Goal: Register for event/course

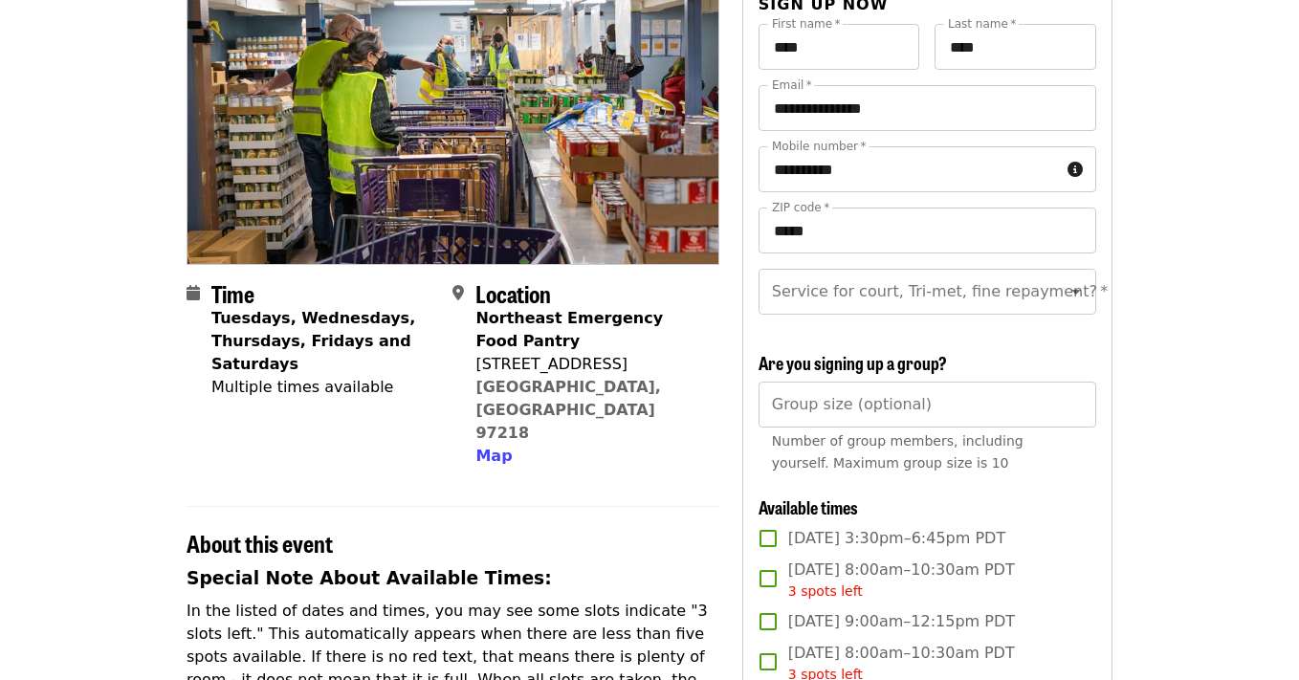
scroll to position [274, 0]
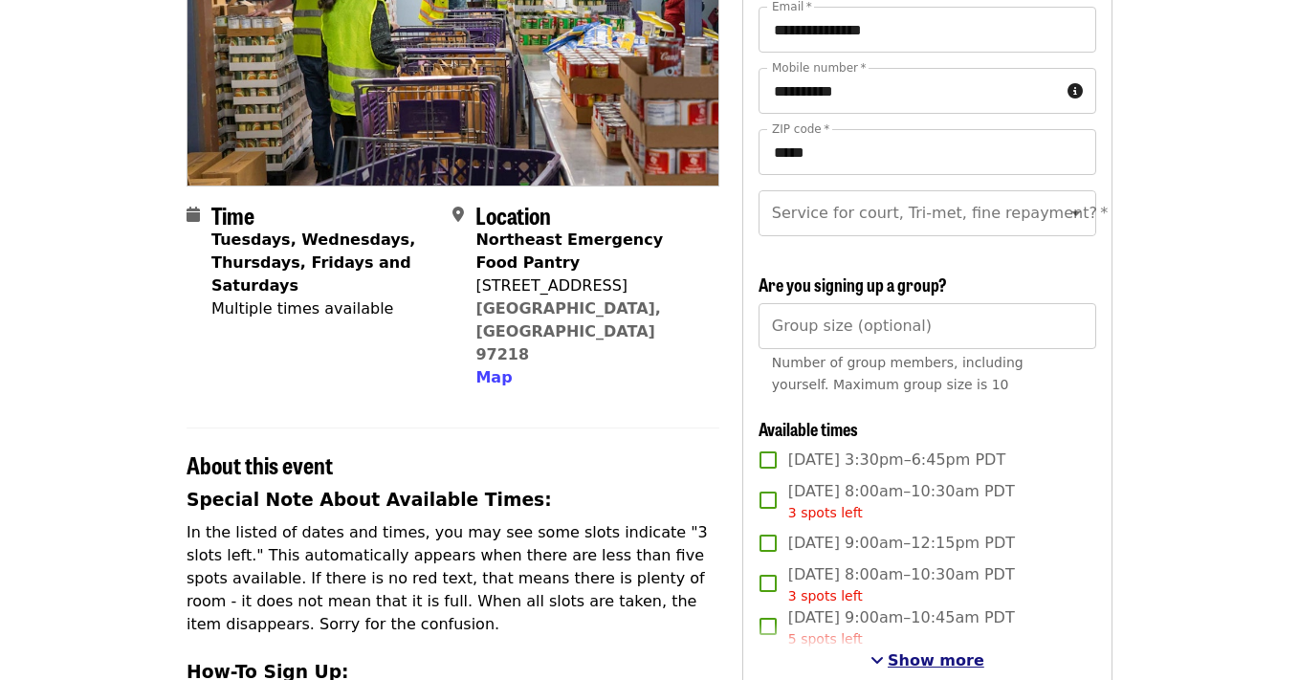
click at [952, 658] on span "Show more" at bounding box center [936, 661] width 97 height 18
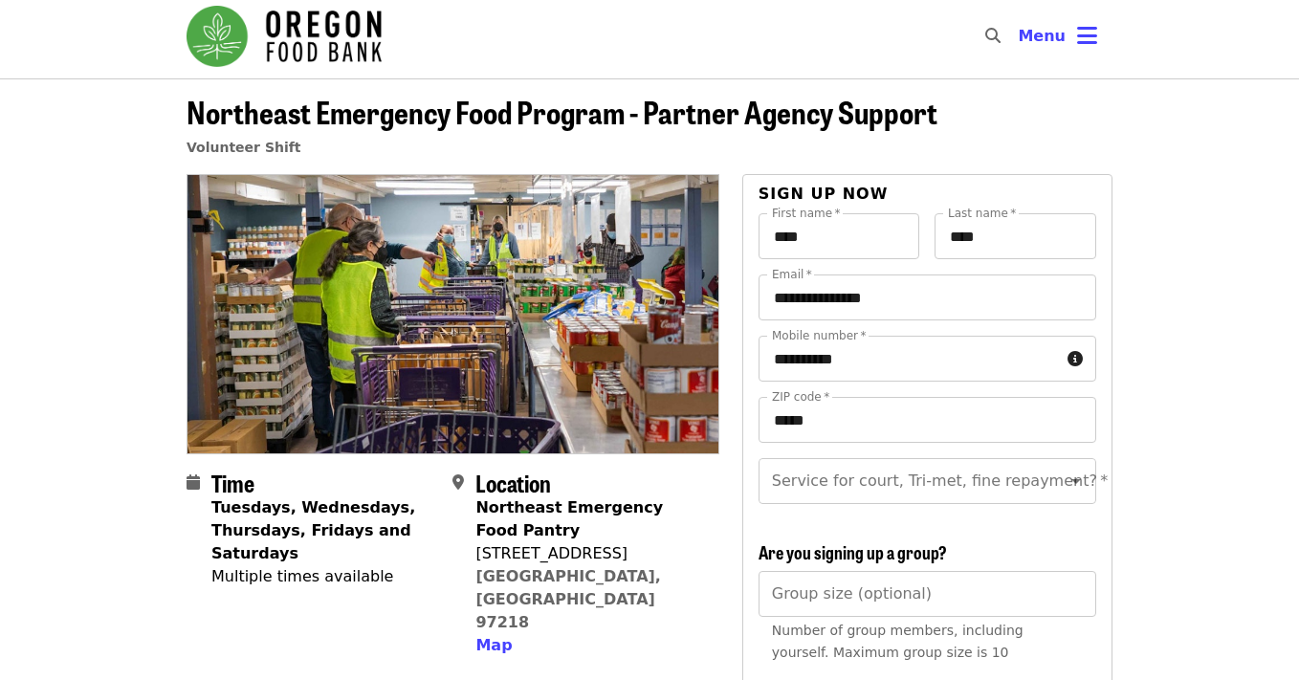
scroll to position [0, 0]
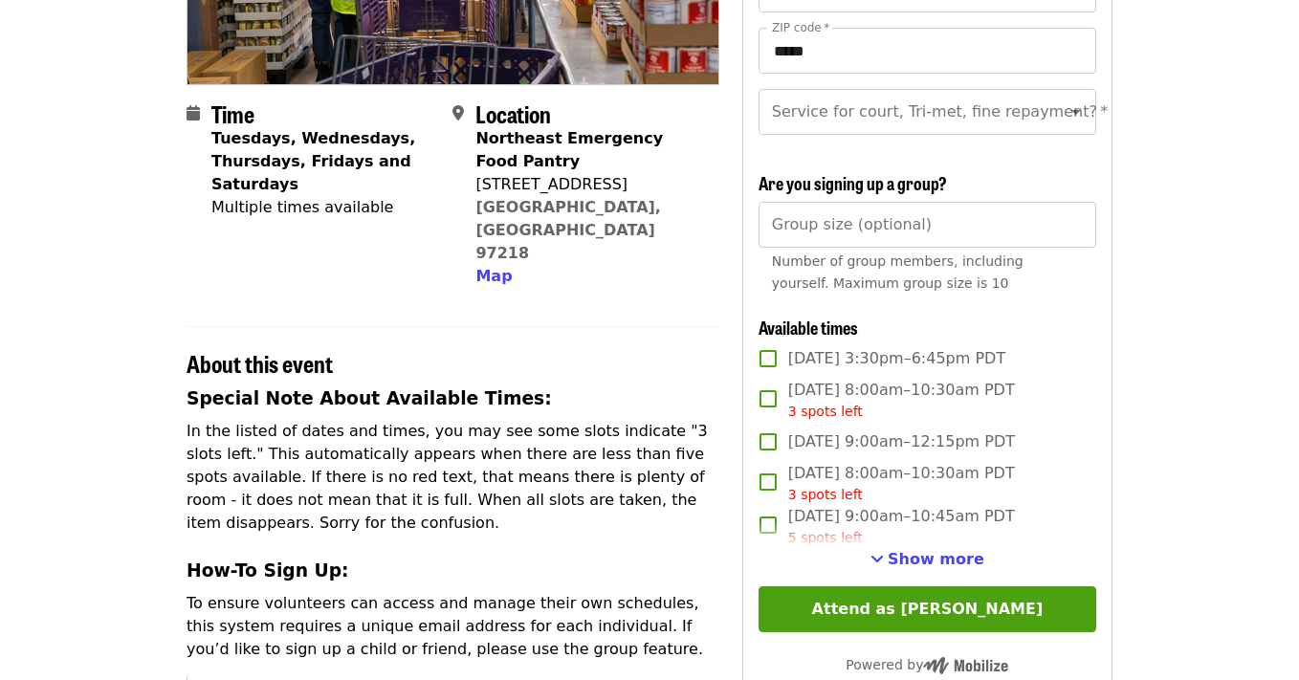
scroll to position [383, 0]
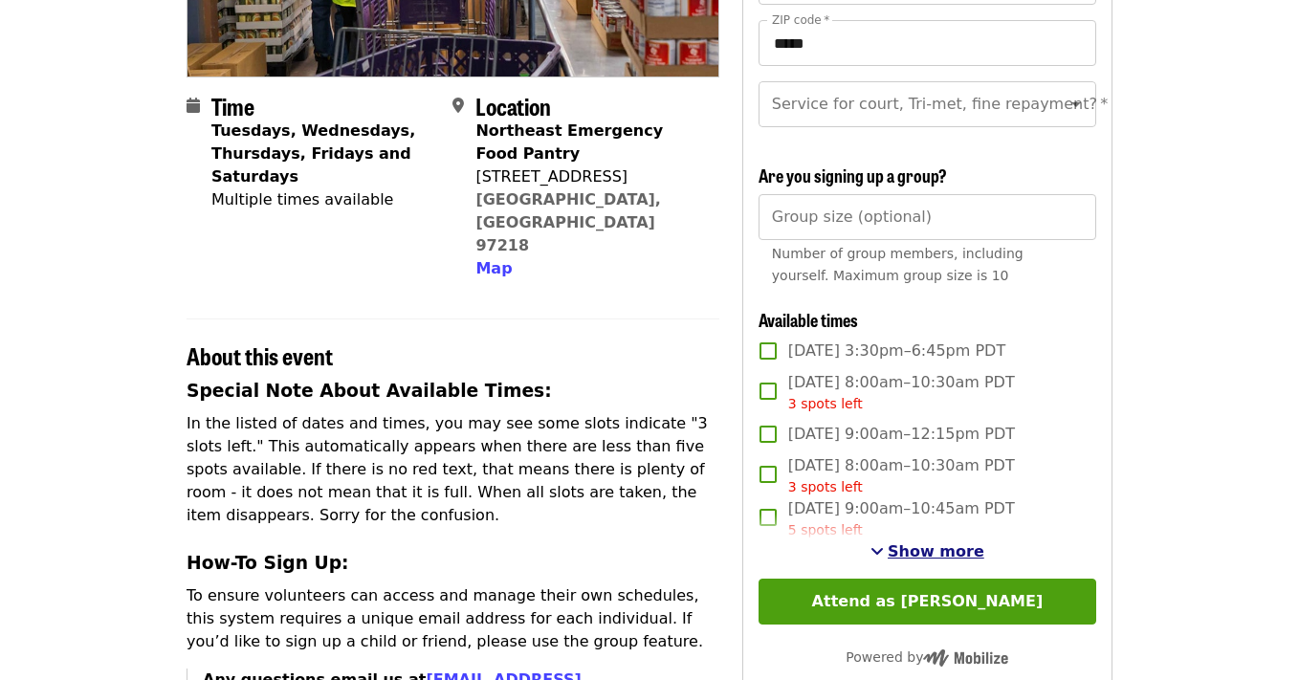
click at [943, 553] on span "Show more" at bounding box center [936, 551] width 97 height 18
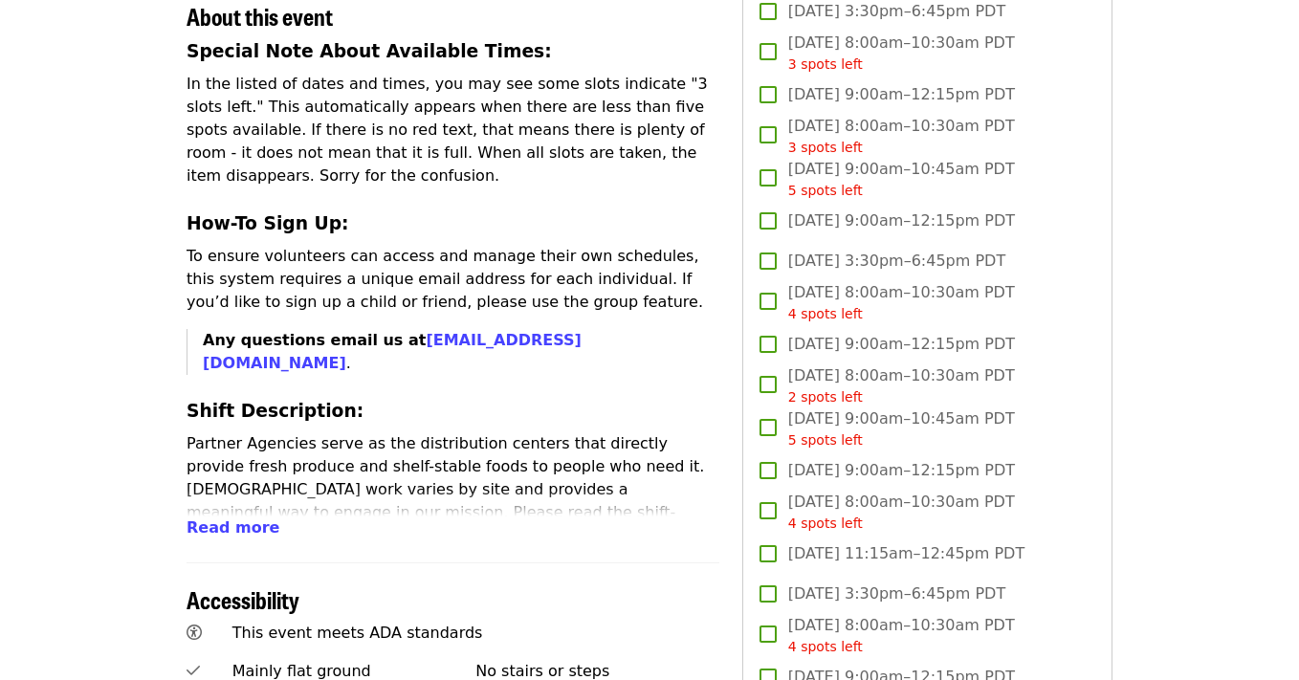
scroll to position [730, 0]
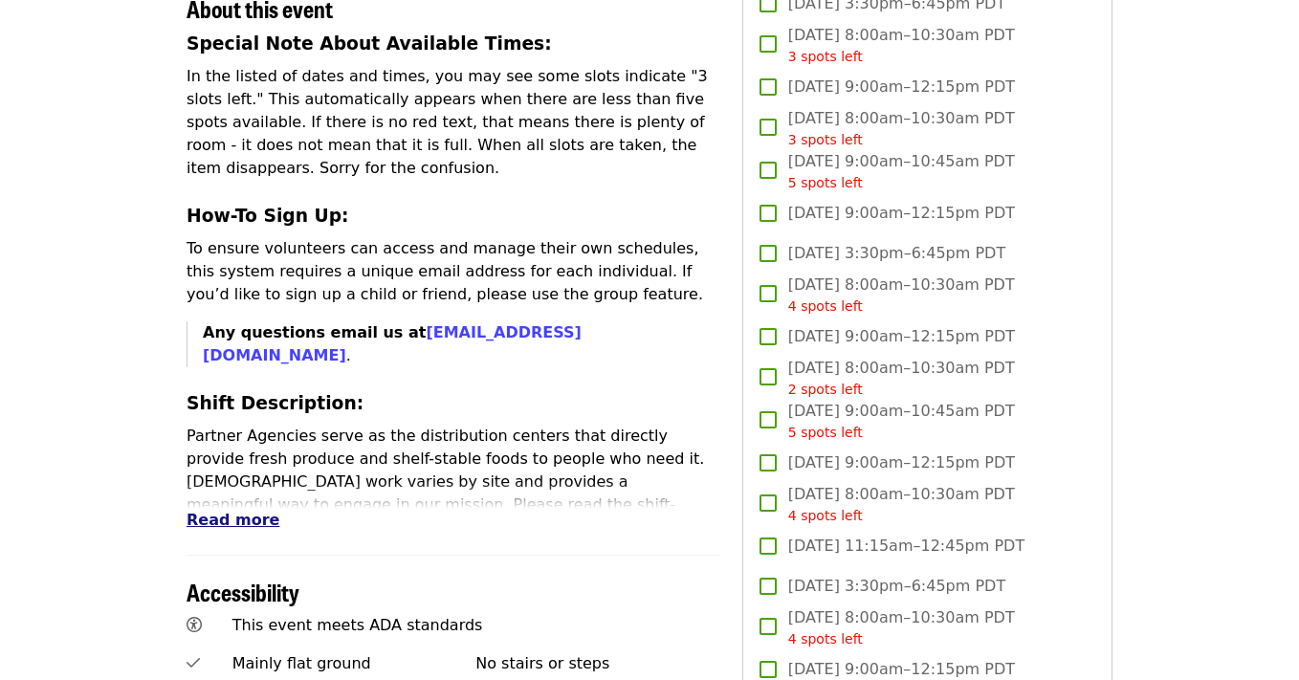
click at [247, 511] on span "Read more" at bounding box center [233, 520] width 93 height 18
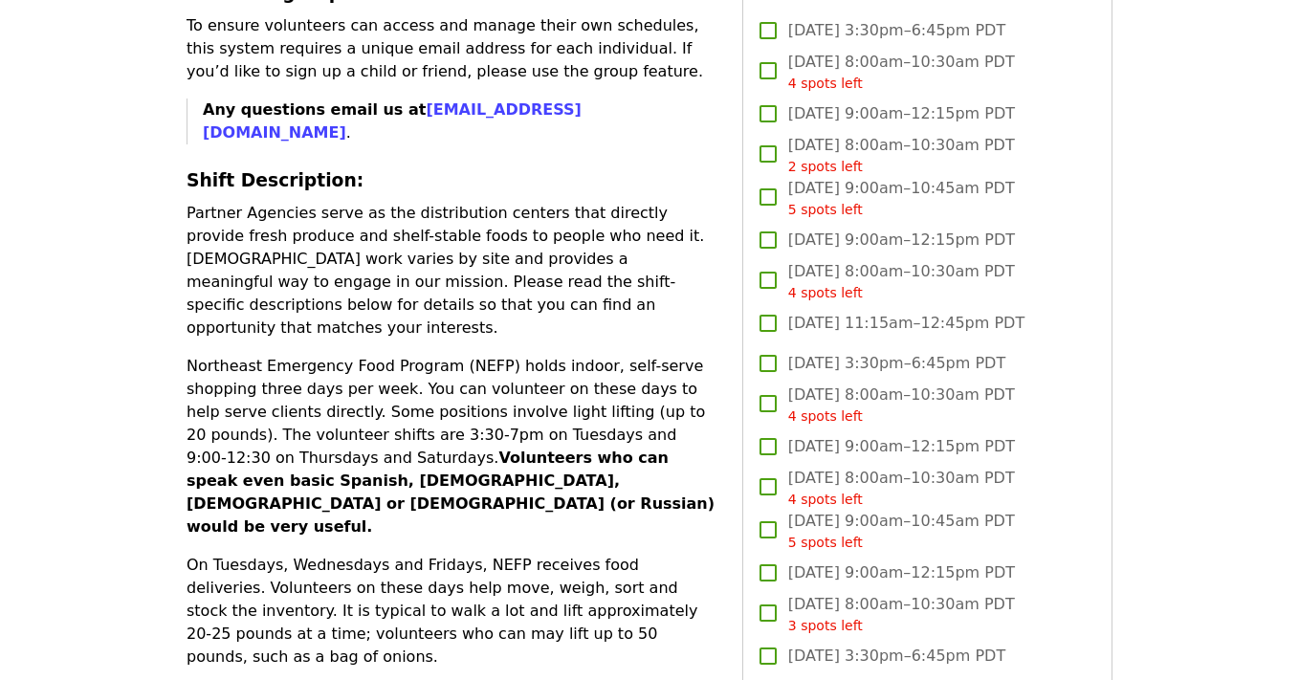
scroll to position [947, 0]
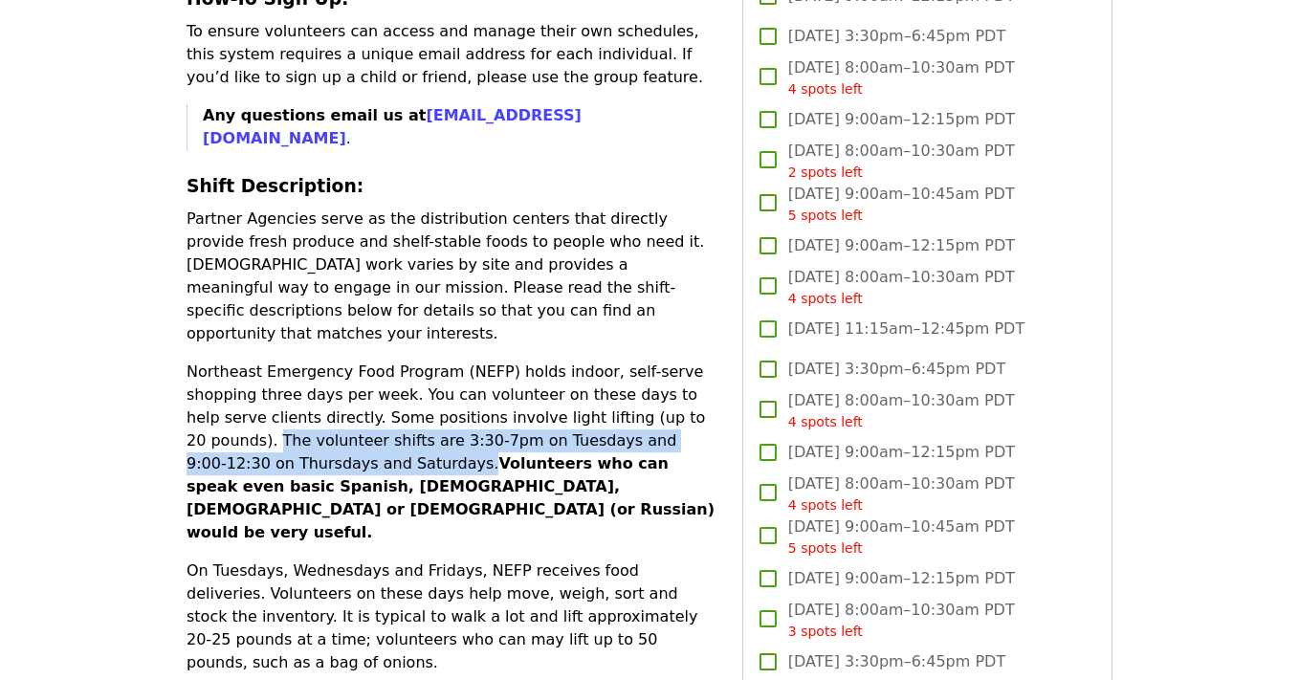
drag, startPoint x: 181, startPoint y: 344, endPoint x: 365, endPoint y: 379, distance: 187.8
copy p "The volunteer shifts are 3:30-7pm on Tuesdays and 9:00-12:30 on Thursdays and S…"
